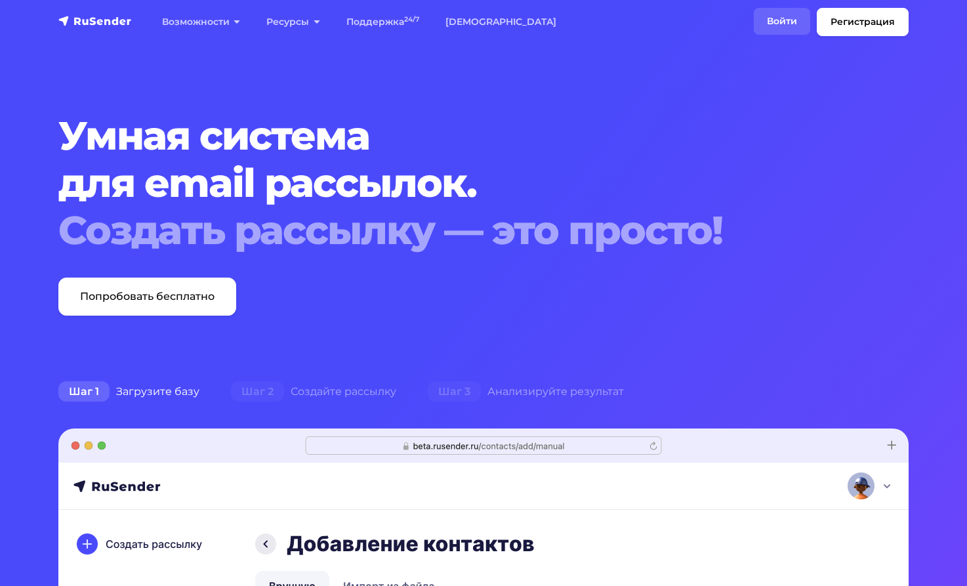
click at [772, 14] on link "Войти" at bounding box center [782, 21] width 56 height 27
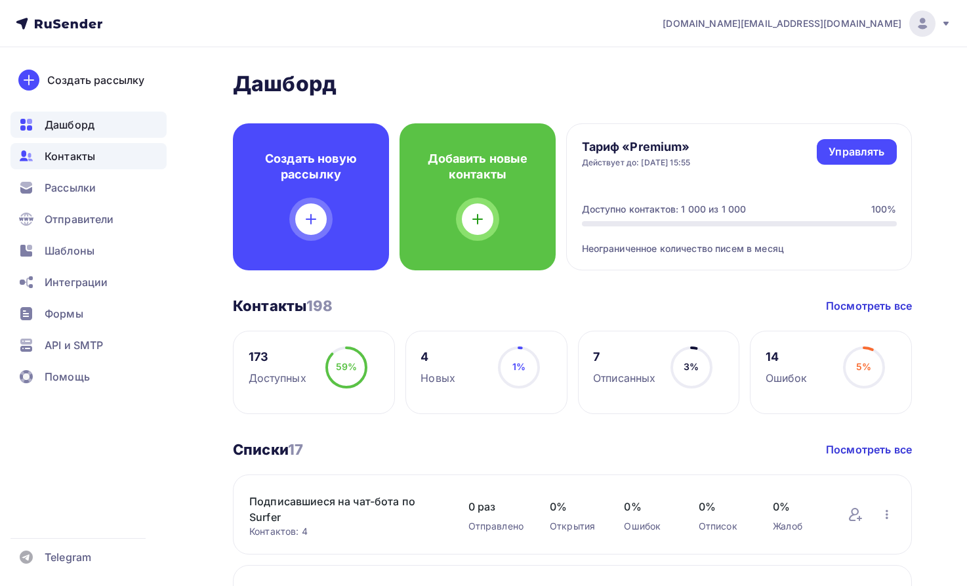
click at [79, 150] on span "Контакты" at bounding box center [70, 156] width 51 height 16
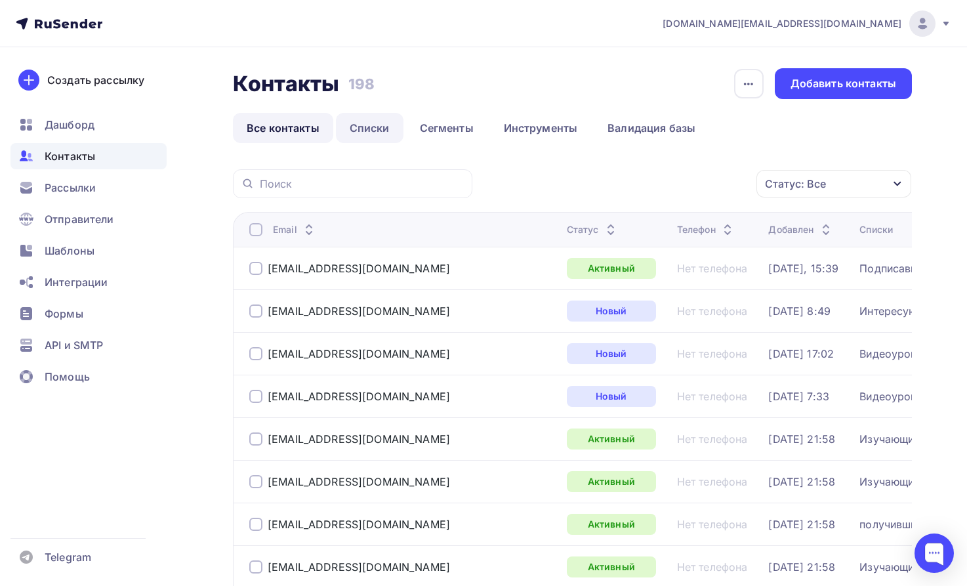
click at [379, 125] on link "Списки" at bounding box center [370, 128] width 68 height 30
